Goal: Information Seeking & Learning: Find specific fact

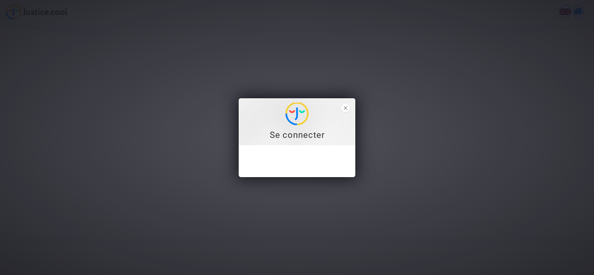
type input "[EMAIL_ADDRESS][DOMAIN_NAME]"
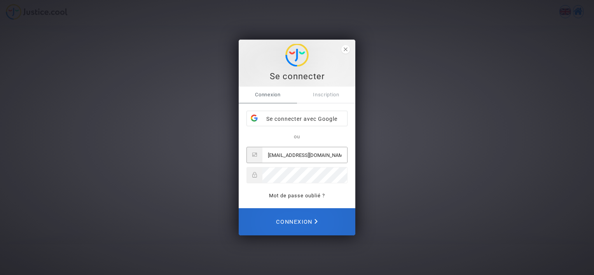
click at [311, 219] on span "Connexion" at bounding box center [297, 222] width 42 height 17
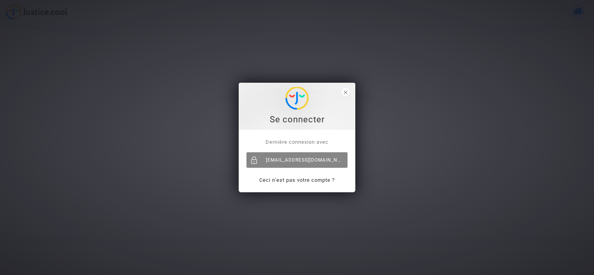
click at [299, 158] on div "[EMAIL_ADDRESS][DOMAIN_NAME]" at bounding box center [297, 161] width 101 height 16
click at [311, 180] on link "Ceci n’est pas votre compte ?" at bounding box center [296, 180] width 75 height 6
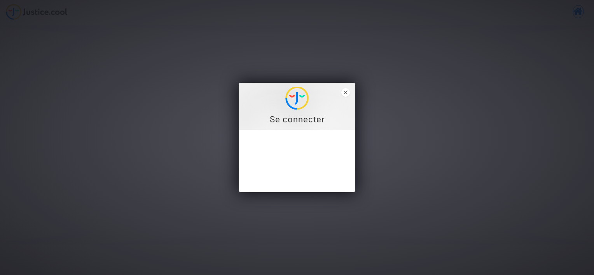
type input "holzer_celine@msn.com"
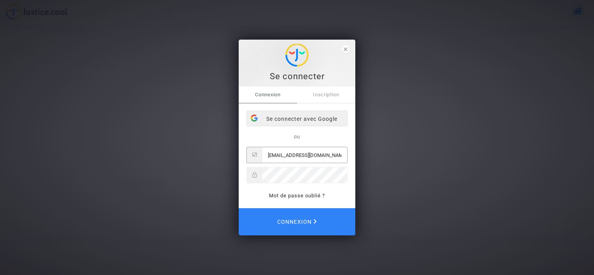
click at [310, 121] on div "Se connecter avec Google" at bounding box center [297, 119] width 100 height 16
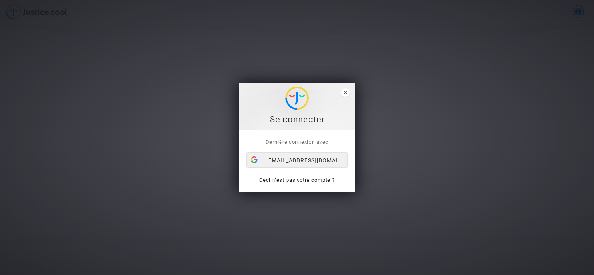
click at [312, 163] on div "[EMAIL_ADDRESS][DOMAIN_NAME]" at bounding box center [297, 161] width 100 height 16
click at [310, 180] on link "Ceci n’est pas votre compte ?" at bounding box center [296, 180] width 75 height 6
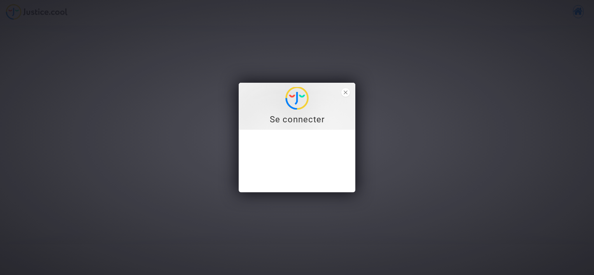
type input "[EMAIL_ADDRESS][DOMAIN_NAME]"
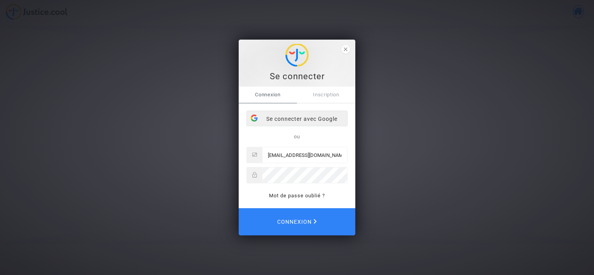
click at [311, 123] on div "Se connecter avec Google" at bounding box center [297, 119] width 100 height 16
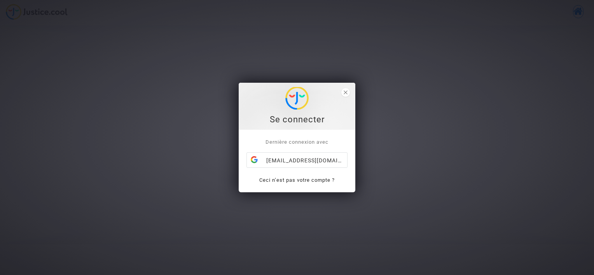
click at [314, 143] on span "Dernière connexion avec" at bounding box center [297, 142] width 63 height 6
click at [308, 181] on link "Ceci n’est pas votre compte ?" at bounding box center [296, 180] width 75 height 6
type input "[EMAIL_ADDRESS][DOMAIN_NAME]"
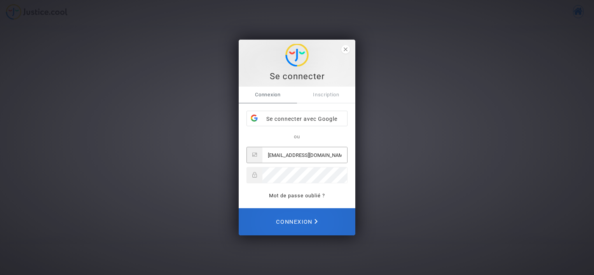
click at [309, 219] on span "Connexion" at bounding box center [297, 222] width 42 height 17
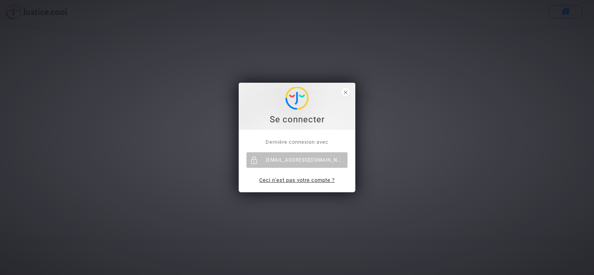
click at [291, 179] on link "Ceci n’est pas votre compte ?" at bounding box center [296, 180] width 75 height 6
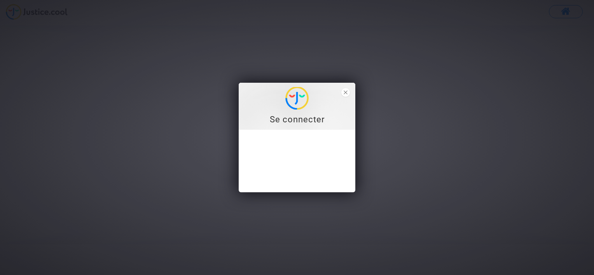
type input "[EMAIL_ADDRESS][DOMAIN_NAME]"
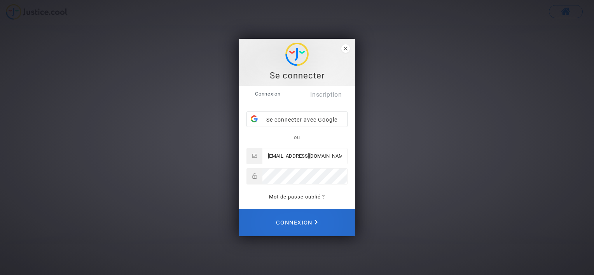
click at [302, 224] on span "Connexion" at bounding box center [297, 222] width 42 height 17
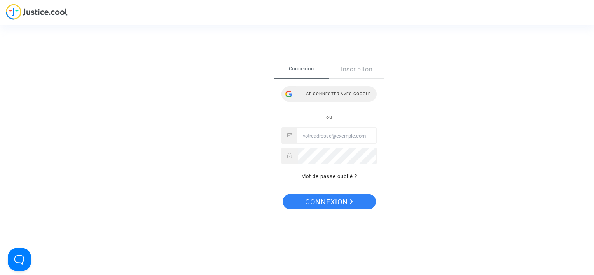
click at [337, 96] on div "Se connecter avec Google" at bounding box center [329, 94] width 95 height 16
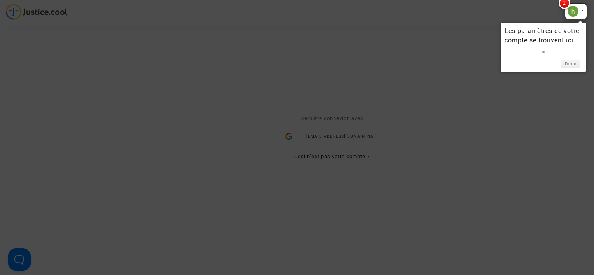
click at [468, 106] on div at bounding box center [297, 137] width 594 height 275
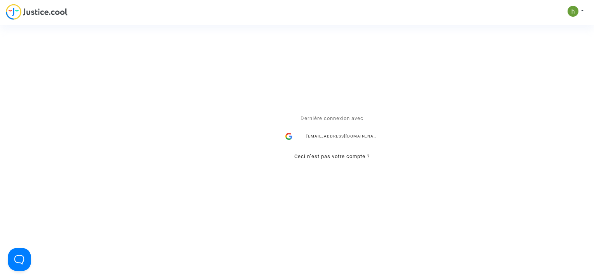
click at [582, 7] on div "Se connecter Dernière connexion avec [EMAIL_ADDRESS][DOMAIN_NAME] Ceci n’est pa…" at bounding box center [297, 137] width 594 height 275
click at [582, 11] on div "Se connecter Dernière connexion avec [EMAIL_ADDRESS][DOMAIN_NAME] Ceci n’est pa…" at bounding box center [297, 137] width 594 height 275
click at [573, 15] on div "Se connecter Dernière connexion avec [EMAIL_ADDRESS][DOMAIN_NAME] Ceci n’est pa…" at bounding box center [297, 137] width 594 height 275
click at [31, 8] on div "Se connecter Dernière connexion avec [EMAIL_ADDRESS][DOMAIN_NAME] Ceci n’est pa…" at bounding box center [297, 137] width 594 height 275
click at [21, 254] on button "Open Beacon popover" at bounding box center [17, 258] width 23 height 23
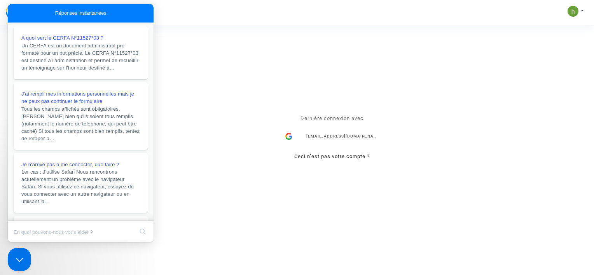
click at [294, 98] on div "Se connecter Dernière connexion avec [EMAIL_ADDRESS][DOMAIN_NAME] Ceci n’est pa…" at bounding box center [297, 138] width 78 height 94
click at [17, 259] on button "Close Beacon popover" at bounding box center [17, 258] width 23 height 23
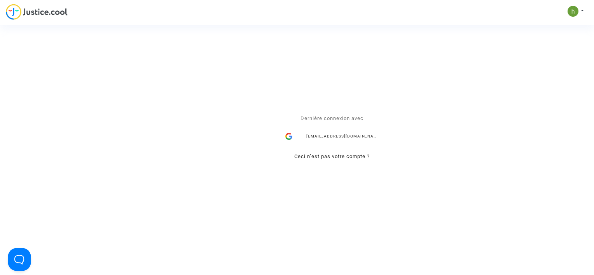
click at [571, 11] on div "Se connecter Dernière connexion avec [EMAIL_ADDRESS][DOMAIN_NAME] Ceci n’est pa…" at bounding box center [297, 137] width 594 height 275
click at [585, 10] on div "Se connecter Dernière connexion avec [EMAIL_ADDRESS][DOMAIN_NAME] Ceci n’est pa…" at bounding box center [297, 137] width 594 height 275
click at [582, 9] on div "Se connecter Dernière connexion avec [EMAIL_ADDRESS][DOMAIN_NAME] Ceci n’est pa…" at bounding box center [297, 137] width 594 height 275
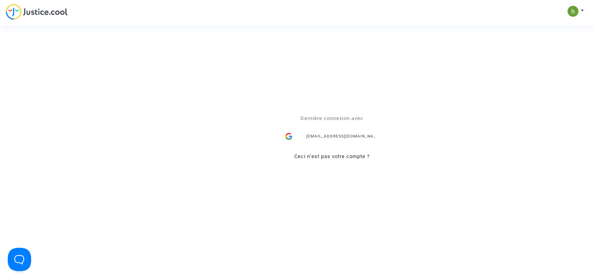
click at [575, 11] on div "Se connecter Dernière connexion avec [EMAIL_ADDRESS][DOMAIN_NAME] Ceci n’est pa…" at bounding box center [297, 137] width 594 height 275
click at [478, 129] on div "Se connecter Dernière connexion avec [EMAIL_ADDRESS][DOMAIN_NAME] Ceci n’est pa…" at bounding box center [297, 137] width 594 height 275
click at [571, 15] on div "Se connecter Dernière connexion avec [EMAIL_ADDRESS][DOMAIN_NAME] Ceci n’est pa…" at bounding box center [297, 137] width 594 height 275
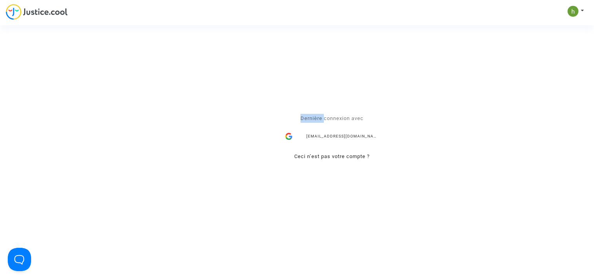
click at [571, 15] on div "Se connecter Dernière connexion avec [EMAIL_ADDRESS][DOMAIN_NAME] Ceci n’est pa…" at bounding box center [297, 137] width 594 height 275
drag, startPoint x: 571, startPoint y: 15, endPoint x: 467, endPoint y: 193, distance: 205.9
click at [467, 193] on div "Se connecter Dernière connexion avec [EMAIL_ADDRESS][DOMAIN_NAME] Ceci n’est pa…" at bounding box center [297, 137] width 594 height 275
click at [19, 255] on button "Open Beacon popover" at bounding box center [17, 258] width 23 height 23
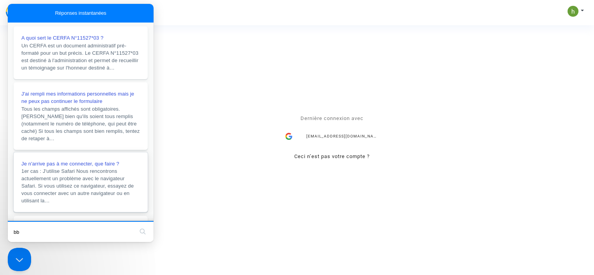
type input "b"
type input "bonjour nous avons été dirigés vers vous par [PERSON_NAME], voir message ci-des…"
click button "search" at bounding box center [143, 232] width 12 height 12
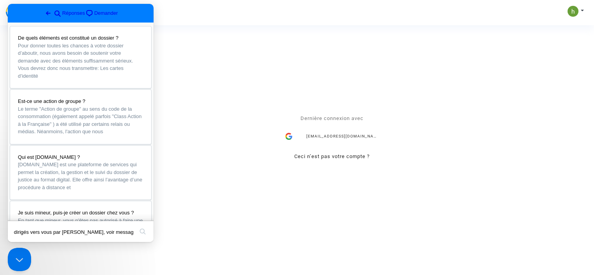
scroll to position [0, 0]
click at [10, 26] on link "De quels éléments est constitué un dossier ? Pour donner toutes les chances à v…" at bounding box center [80, 57] width 141 height 62
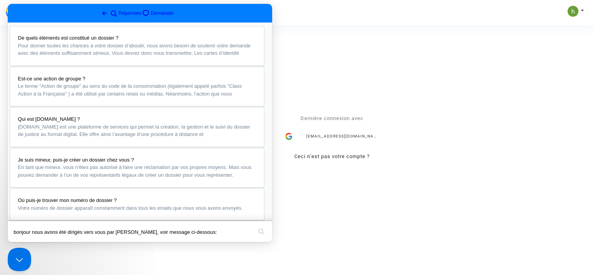
click at [22, 243] on button "Close" at bounding box center [15, 248] width 14 height 10
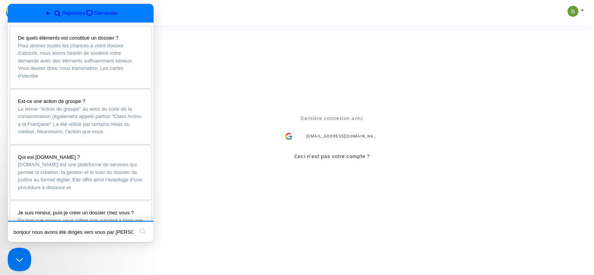
scroll to position [0, 54]
click at [133, 232] on input "bonjour nous avons été dirigés vers vous par [PERSON_NAME], voir message ci-des…" at bounding box center [74, 232] width 120 height 16
paste input "Lorem ip dolor sitamet - Consecteturad eli seddo ei tempor iutlaboreetdo Magna…"
type input "loremip dolo sitam con adipisc elit sedd eiu tempo, inci utlabor et-dolorem: Al…"
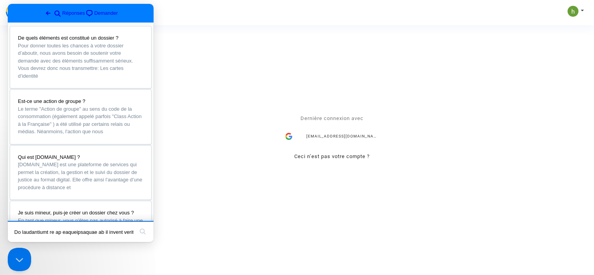
click at [137, 226] on button "search" at bounding box center [143, 232] width 12 height 12
click at [144, 233] on button "search" at bounding box center [143, 232] width 12 height 12
